Goal: Task Accomplishment & Management: Use online tool/utility

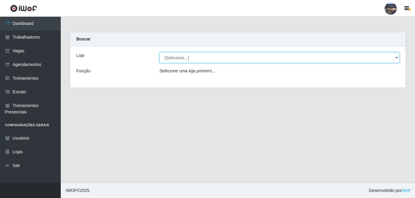
click at [397, 57] on select "[Selecione...] Gostinho da Roça" at bounding box center [279, 57] width 240 height 11
select select "303"
click at [159, 52] on select "[Selecione...] Gostinho da Roça" at bounding box center [279, 57] width 240 height 11
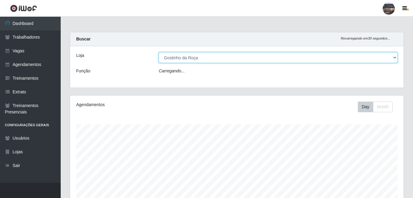
scroll to position [126, 334]
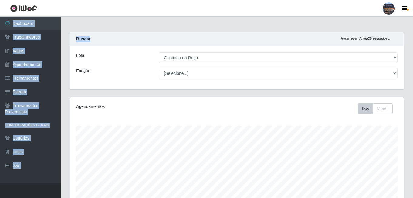
drag, startPoint x: 412, startPoint y: 16, endPoint x: 414, endPoint y: 44, distance: 27.7
click at [413, 44] on html "Perfil Alterar Senha Sair Dashboard Trabalhadores Vagas Agendamentos Treinament…" at bounding box center [206, 161] width 413 height 322
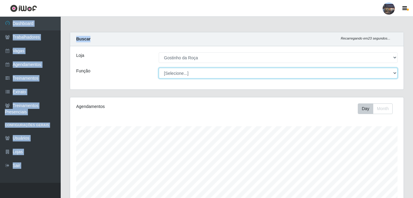
click at [392, 73] on select "[Selecione...] ASG ASG + ASG ++ Embalador Embalador + Embalador ++ Operador de …" at bounding box center [278, 73] width 239 height 11
select select "1"
click at [159, 68] on select "[Selecione...] ASG ASG + ASG ++ Embalador Embalador + Embalador ++ Operador de …" at bounding box center [278, 73] width 239 height 11
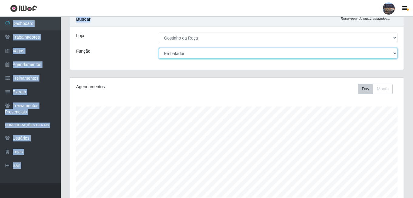
scroll to position [30, 0]
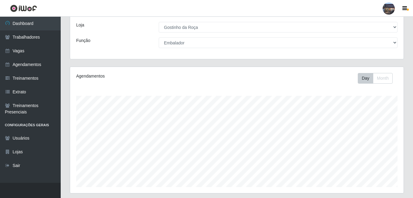
drag, startPoint x: 412, startPoint y: 49, endPoint x: 414, endPoint y: 71, distance: 22.6
click at [413, 72] on html "Perfil Alterar Senha Sair Dashboard Trabalhadores Vagas Agendamentos Treinament…" at bounding box center [206, 131] width 413 height 322
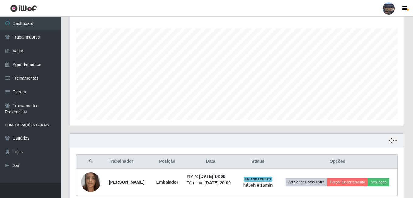
scroll to position [129, 0]
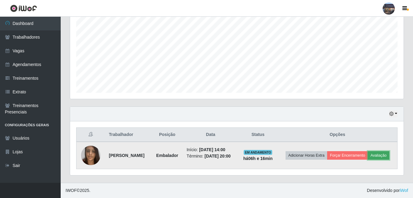
click at [368, 155] on button "Avaliação" at bounding box center [379, 155] width 22 height 8
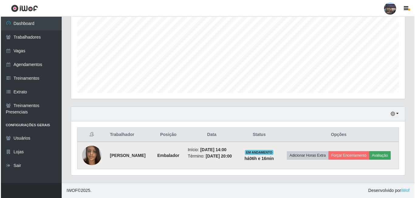
scroll to position [126, 331]
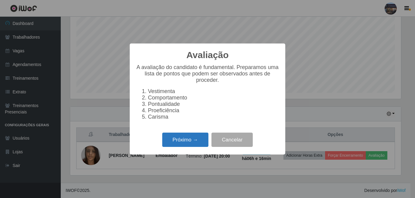
click at [183, 141] on button "Próximo →" at bounding box center [185, 139] width 46 height 14
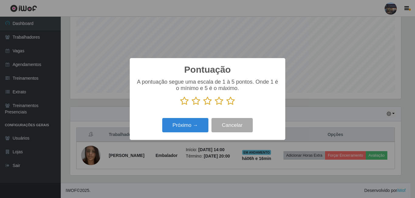
click at [230, 101] on icon at bounding box center [230, 100] width 8 height 9
click at [226, 105] on input "radio" at bounding box center [226, 105] width 0 height 0
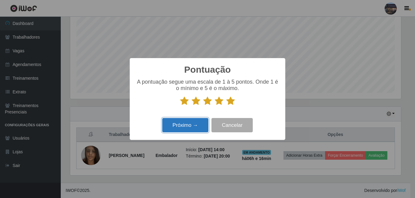
click at [190, 126] on button "Próximo →" at bounding box center [185, 125] width 46 height 14
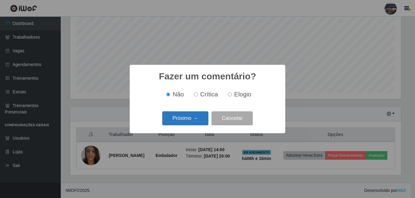
click at [189, 120] on button "Próximo →" at bounding box center [185, 118] width 46 height 14
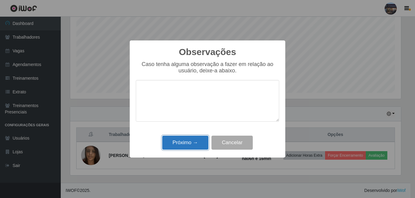
click at [184, 145] on button "Próximo →" at bounding box center [185, 142] width 46 height 14
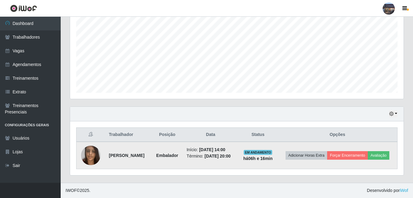
scroll to position [124, 0]
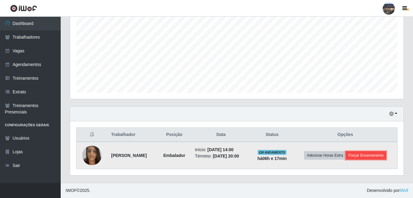
click at [373, 154] on button "Forçar Encerramento" at bounding box center [366, 155] width 41 height 8
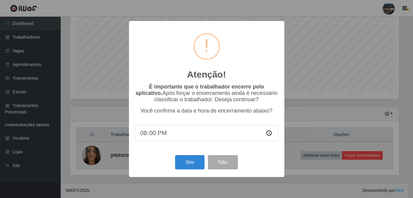
scroll to position [126, 331]
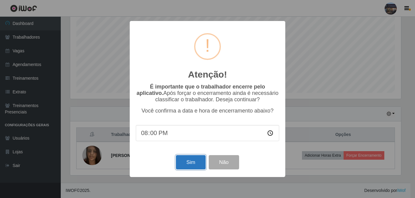
click at [189, 163] on button "Sim" at bounding box center [190, 162] width 29 height 14
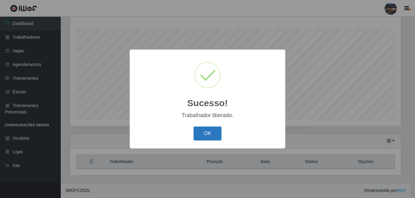
click at [210, 132] on button "OK" at bounding box center [207, 133] width 28 height 14
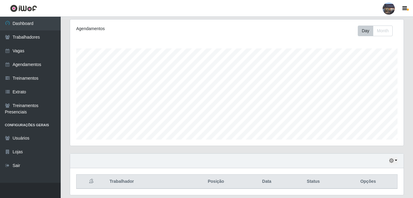
scroll to position [67, 0]
